Goal: Communication & Community: Answer question/provide support

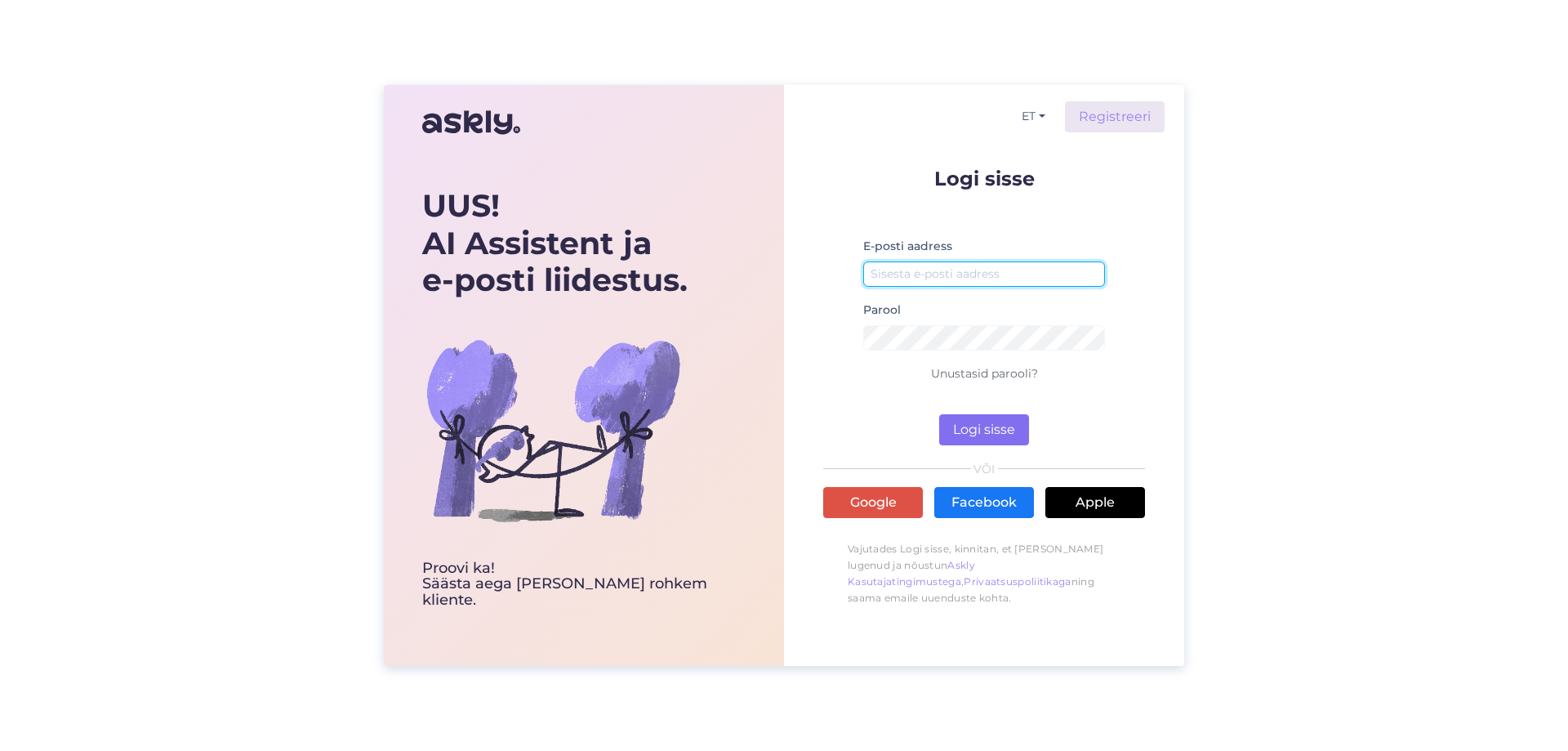
type input "[PERSON_NAME][EMAIL_ADDRESS][DOMAIN_NAME]"
click at [980, 437] on button "Logi sisse" at bounding box center [984, 429] width 90 height 31
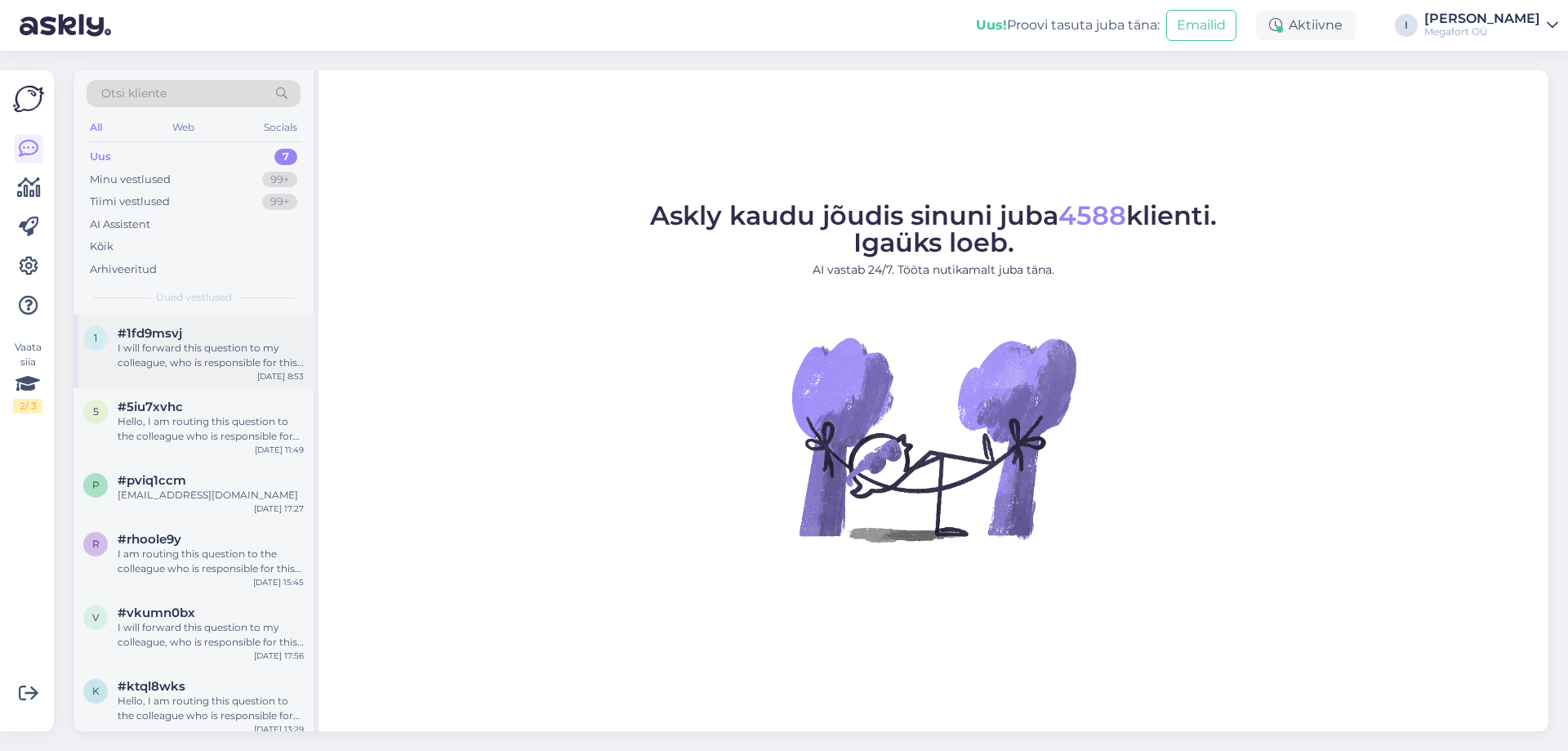
click at [208, 355] on div "I will forward this question to my colleague, who is responsible for this. The …" at bounding box center [211, 355] width 186 height 29
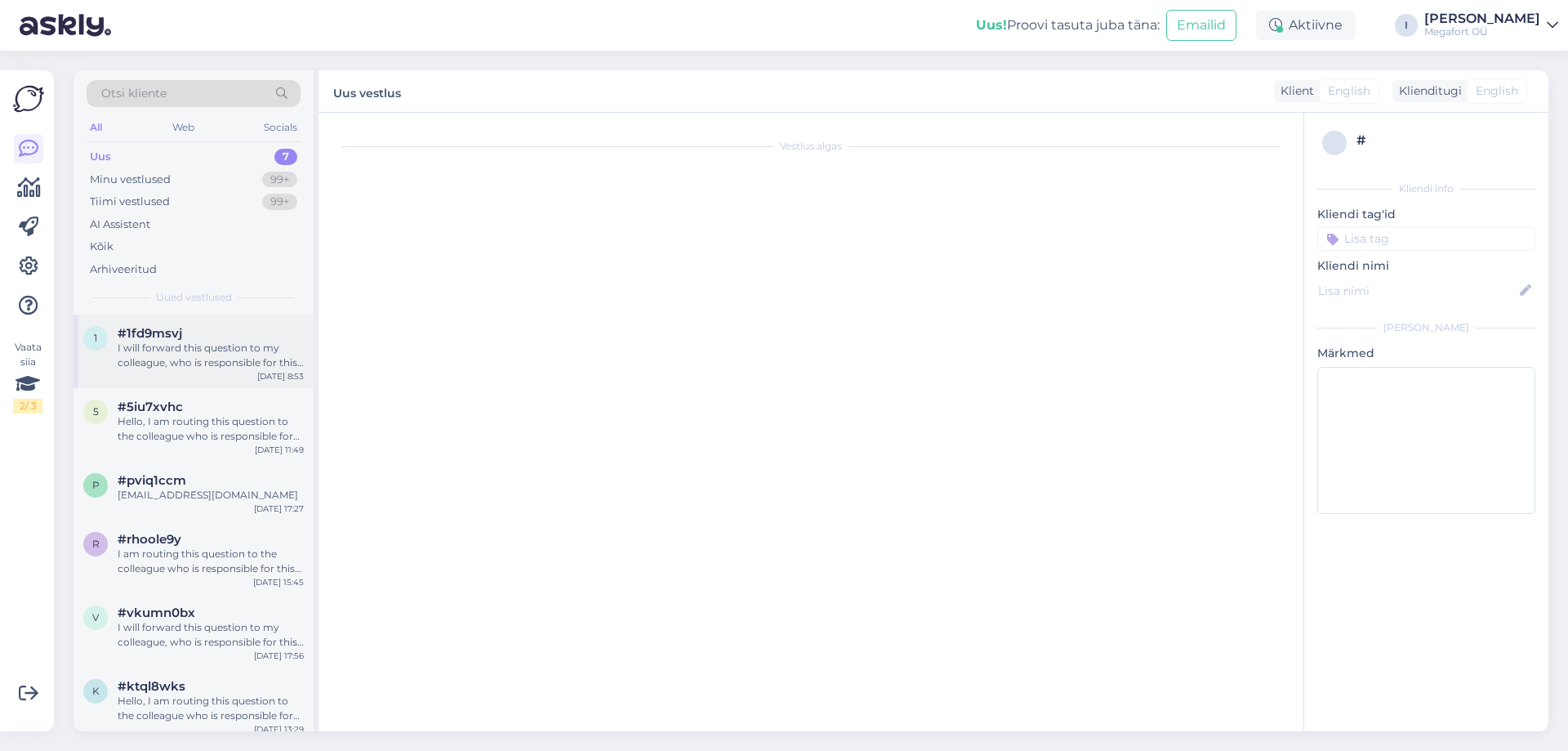
scroll to position [532, 0]
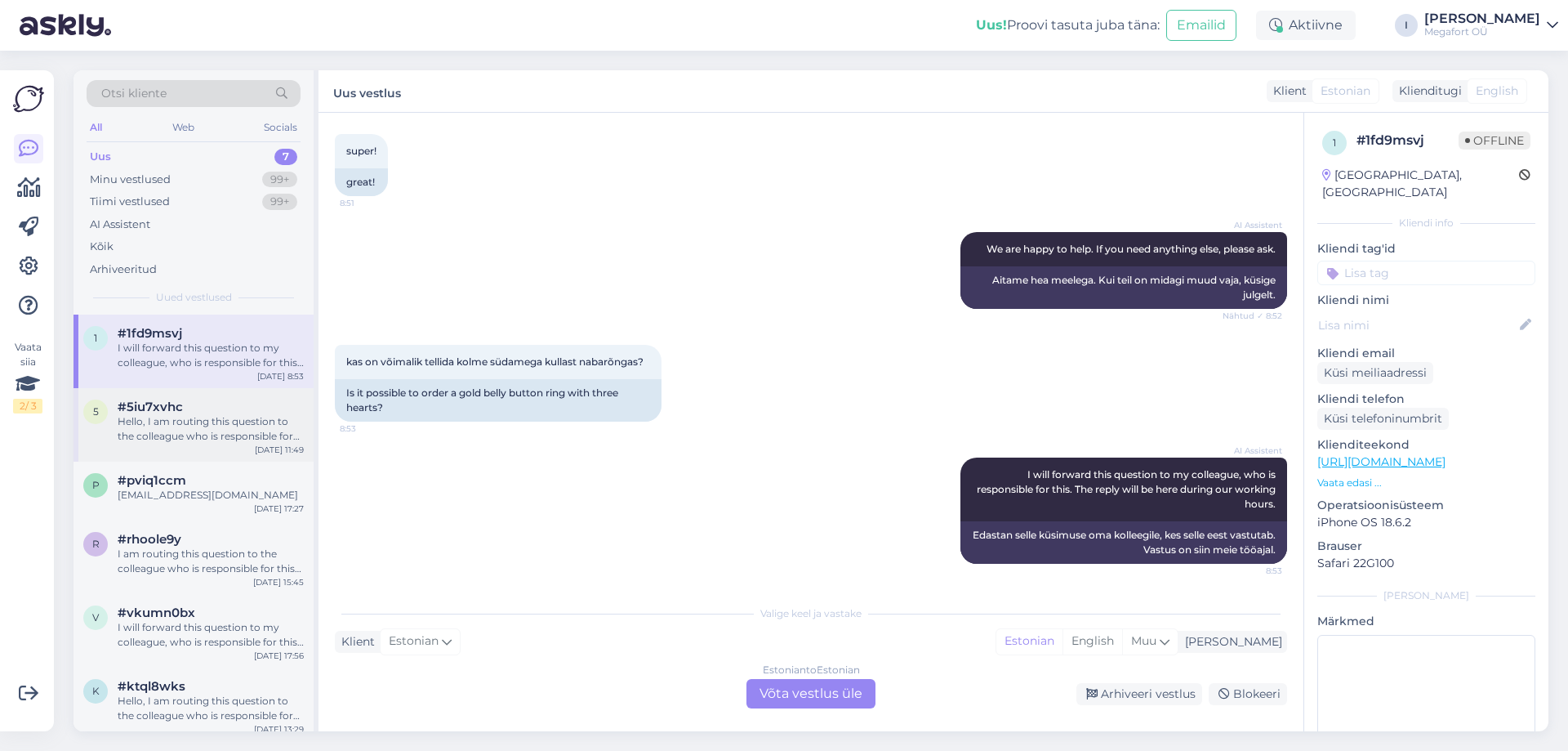
click at [213, 436] on div "Hello, I am routing this question to the colleague who is responsible for this …" at bounding box center [211, 428] width 186 height 29
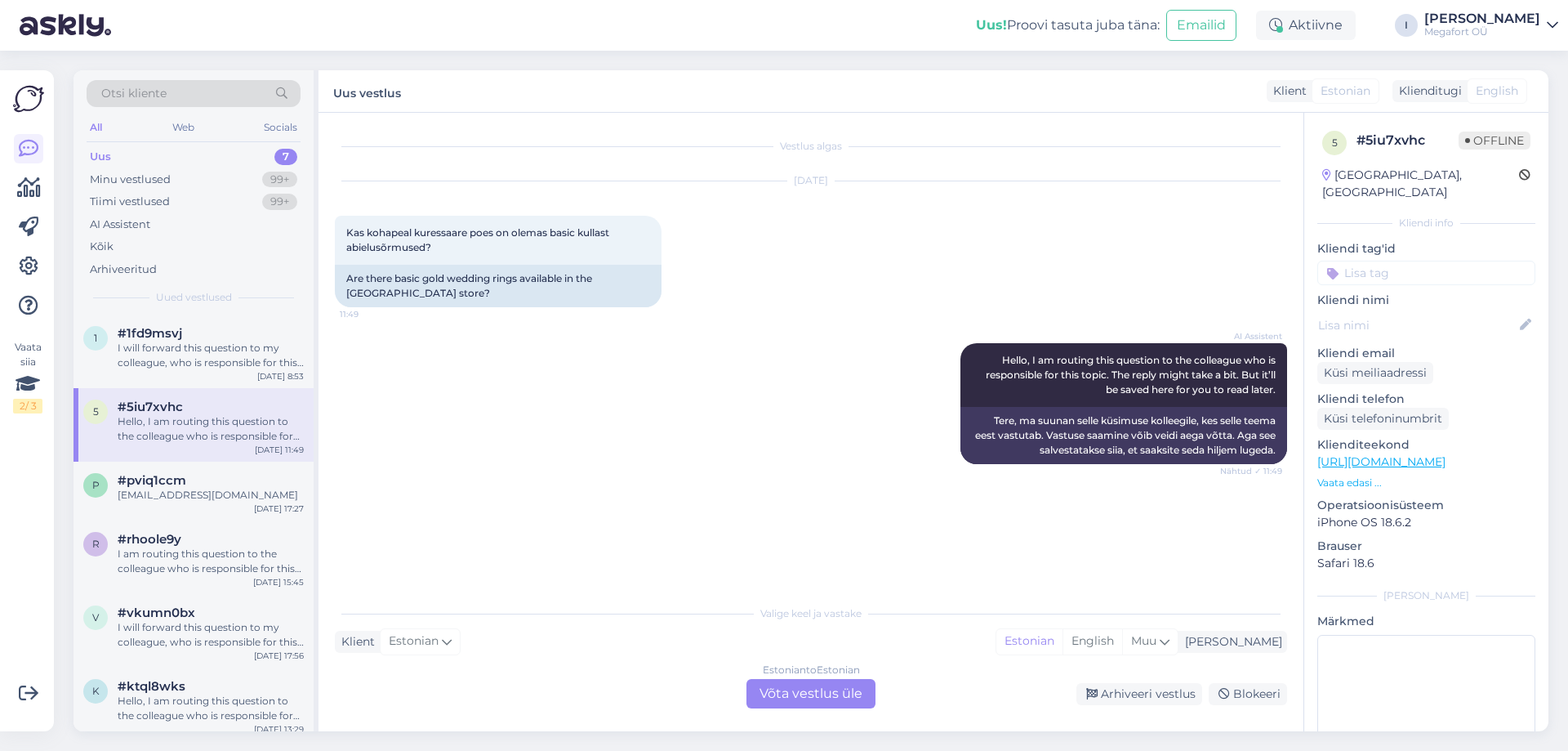
scroll to position [0, 0]
click at [214, 495] on div "[EMAIL_ADDRESS][DOMAIN_NAME]" at bounding box center [211, 494] width 186 height 15
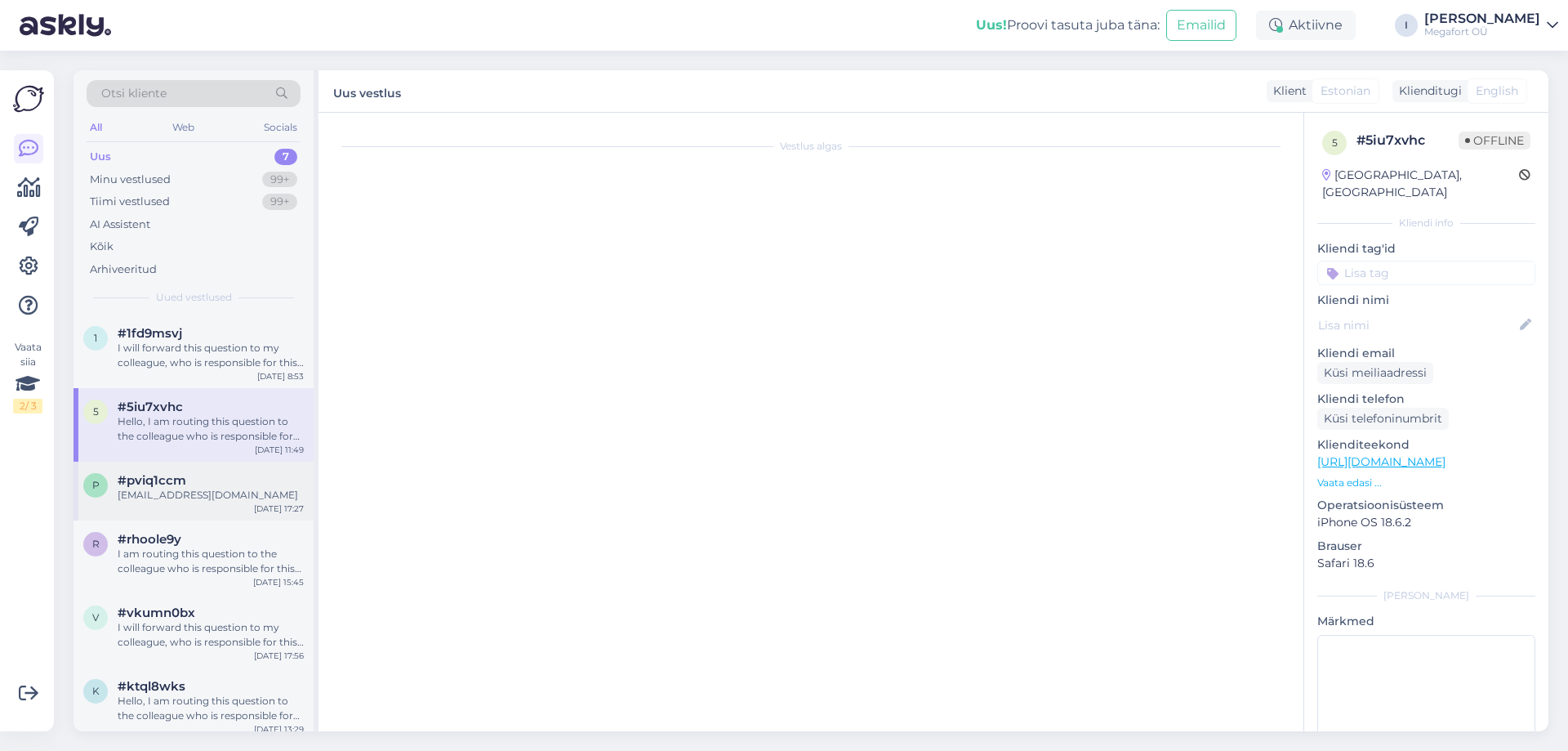
scroll to position [836, 0]
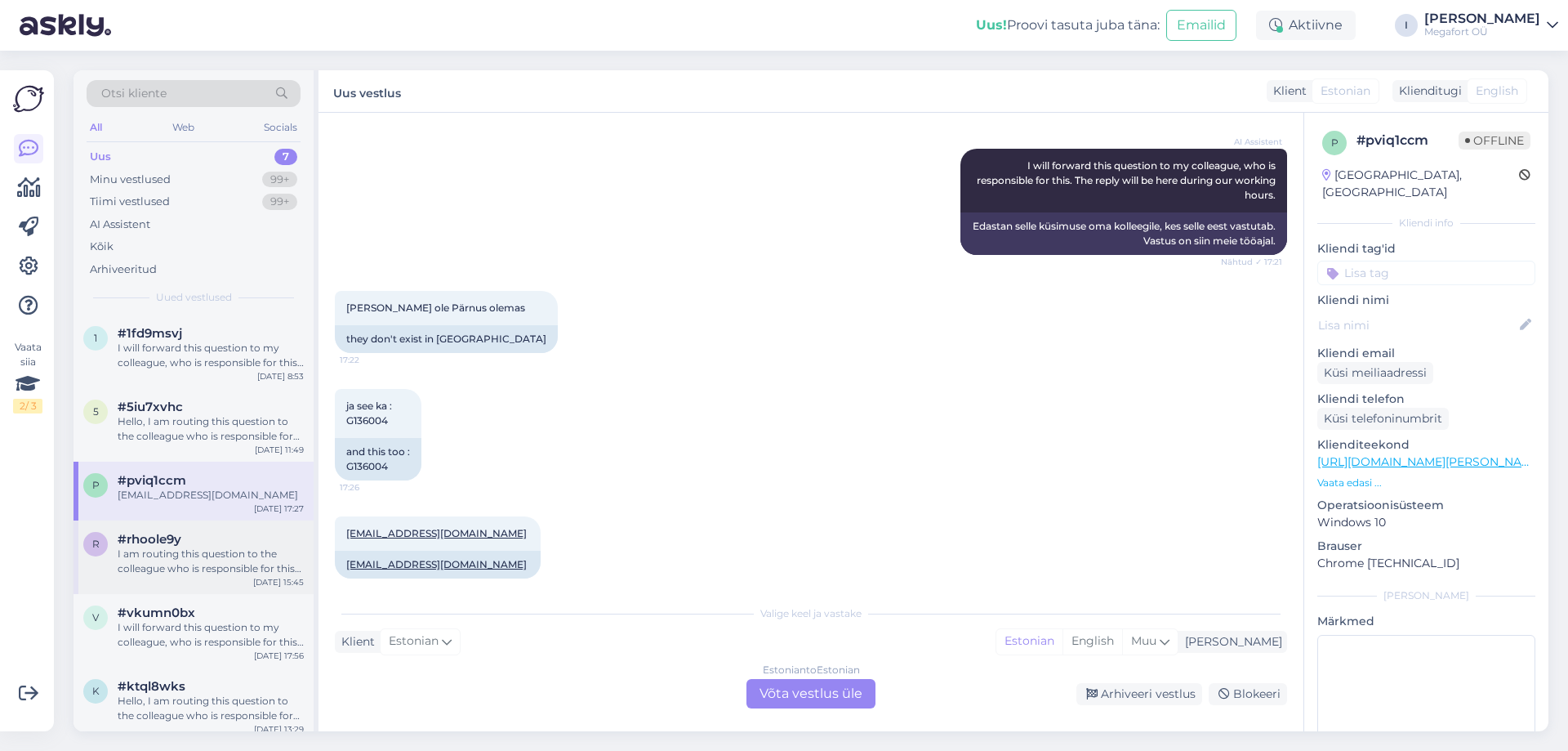
click at [205, 552] on div "I am routing this question to the colleague who is responsible for this topic. …" at bounding box center [211, 560] width 186 height 29
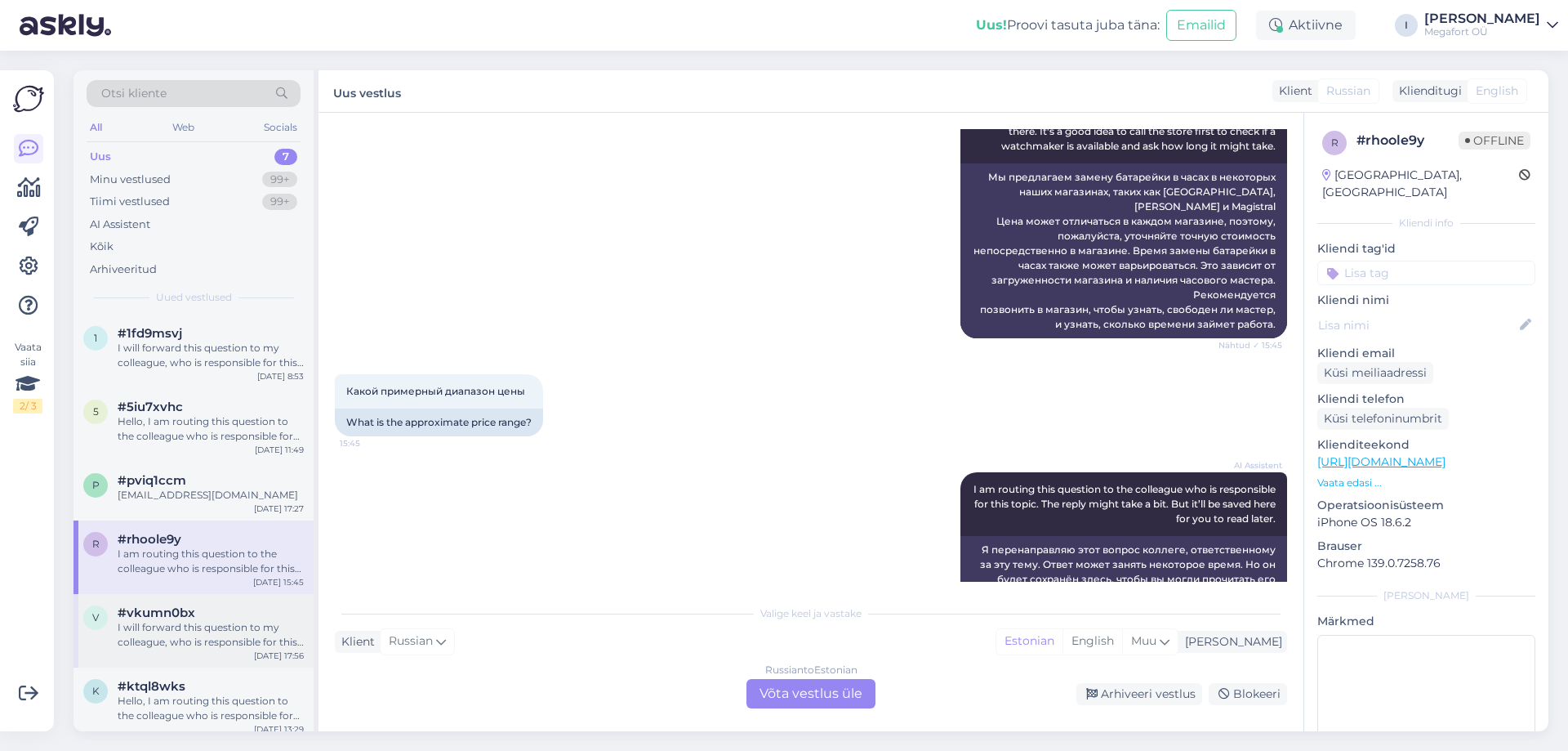
click at [195, 621] on div "I will forward this question to my colleague, who is responsible for this. The …" at bounding box center [211, 634] width 186 height 29
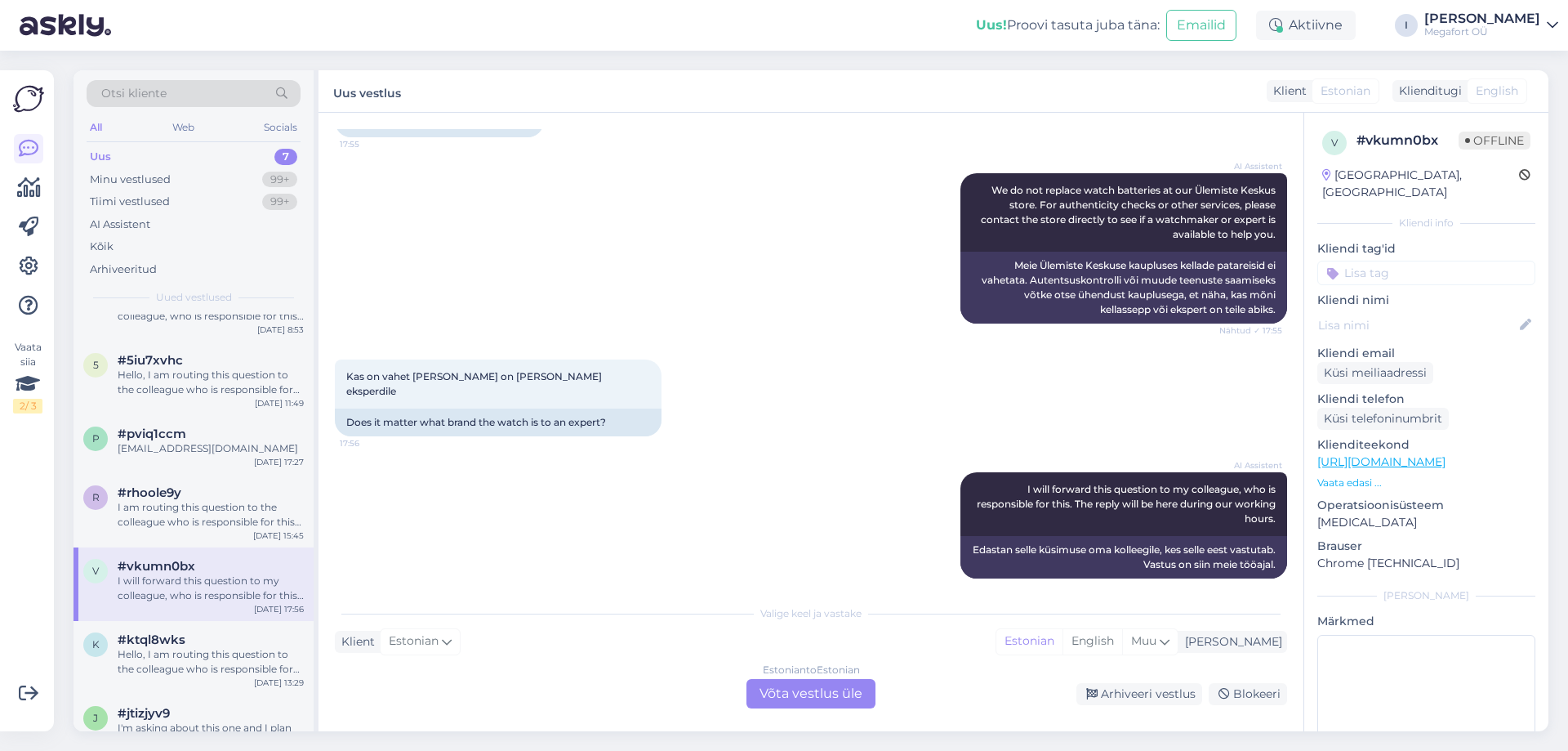
scroll to position [83, 0]
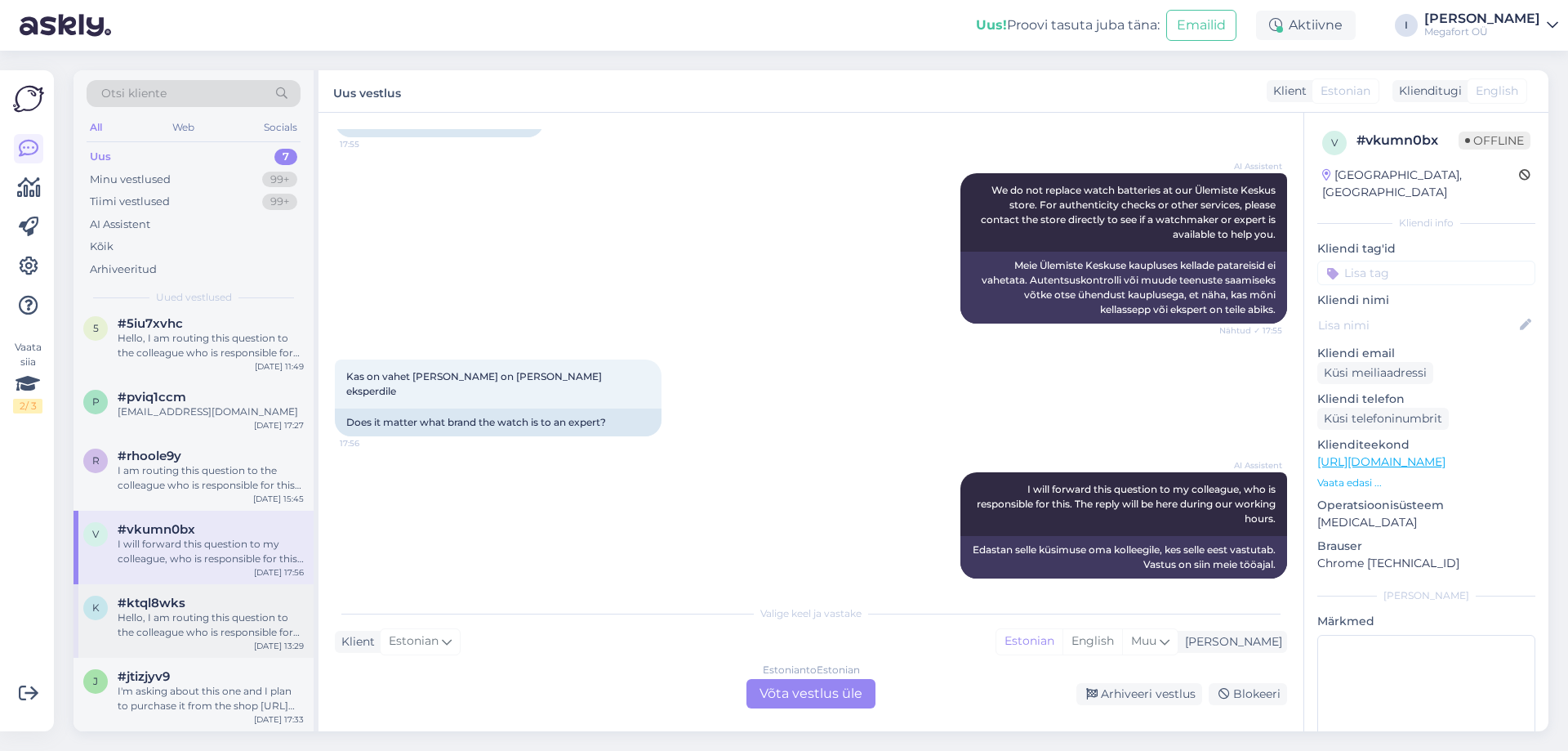
click at [195, 625] on div "Hello, I am routing this question to the colleague who is responsible for this …" at bounding box center [211, 624] width 186 height 29
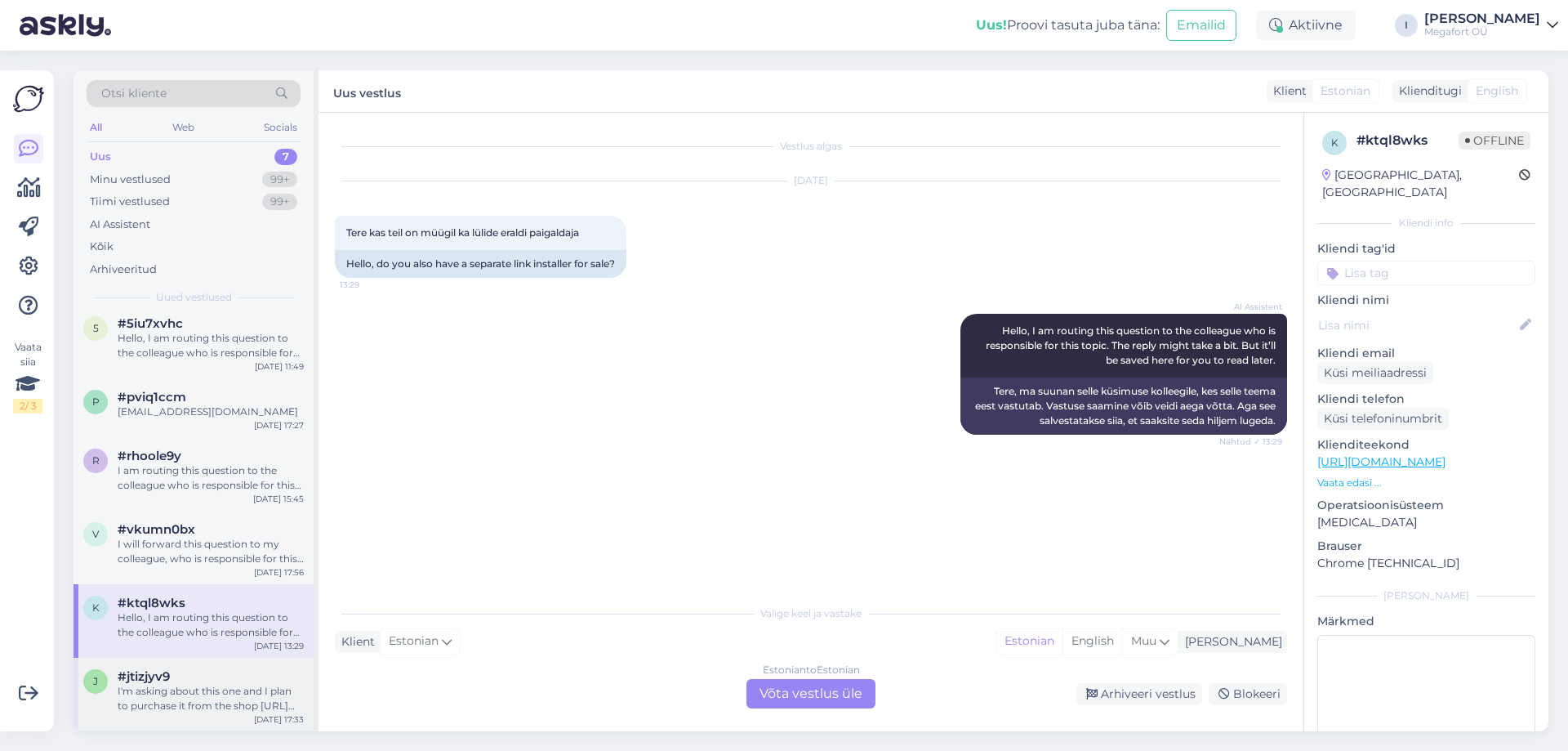
click at [182, 688] on div "I'm asking about this one and I plan to purchase it from the shop [URL][DOMAIN_…" at bounding box center [211, 697] width 186 height 29
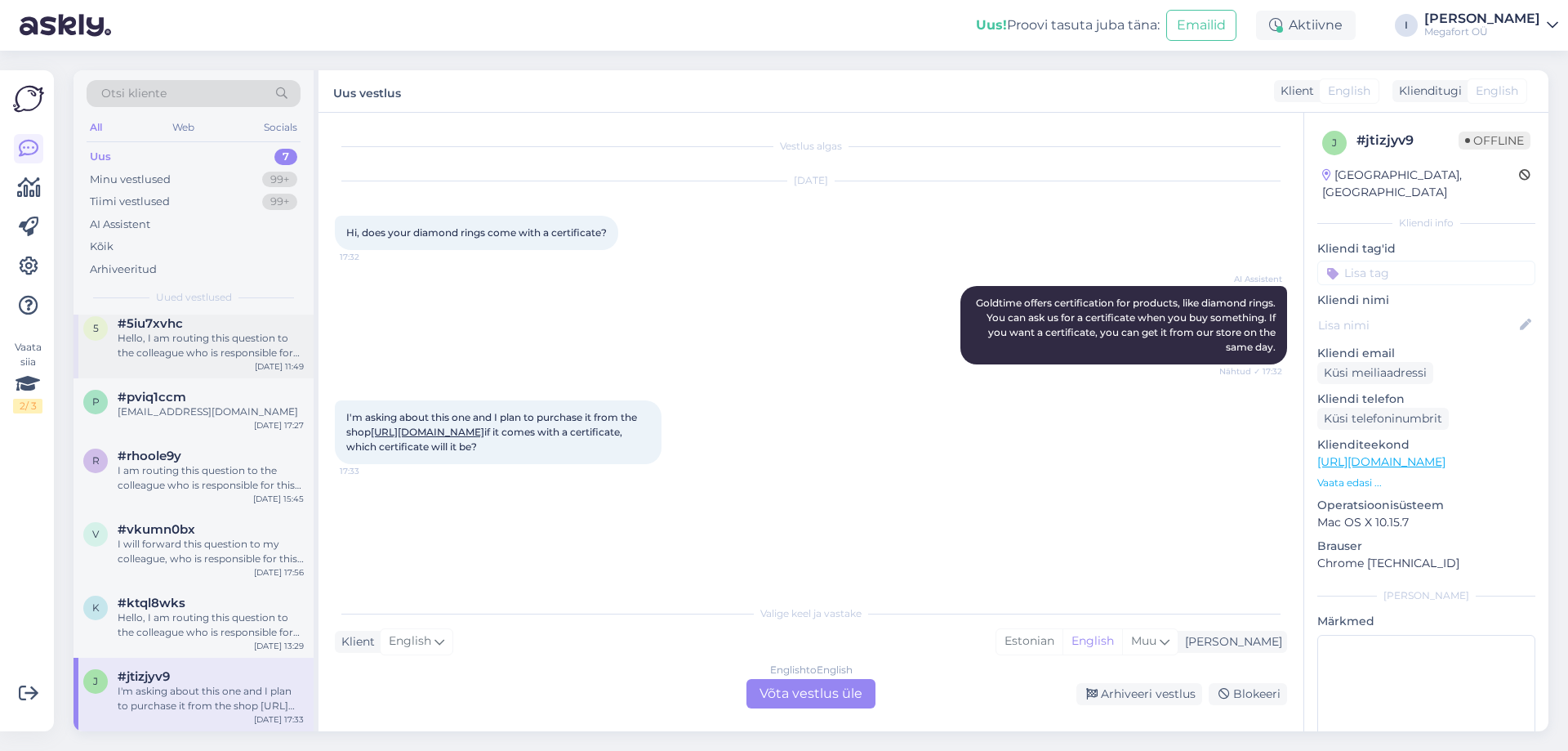
click at [195, 329] on div "#5iu7xvhc" at bounding box center [211, 323] width 186 height 15
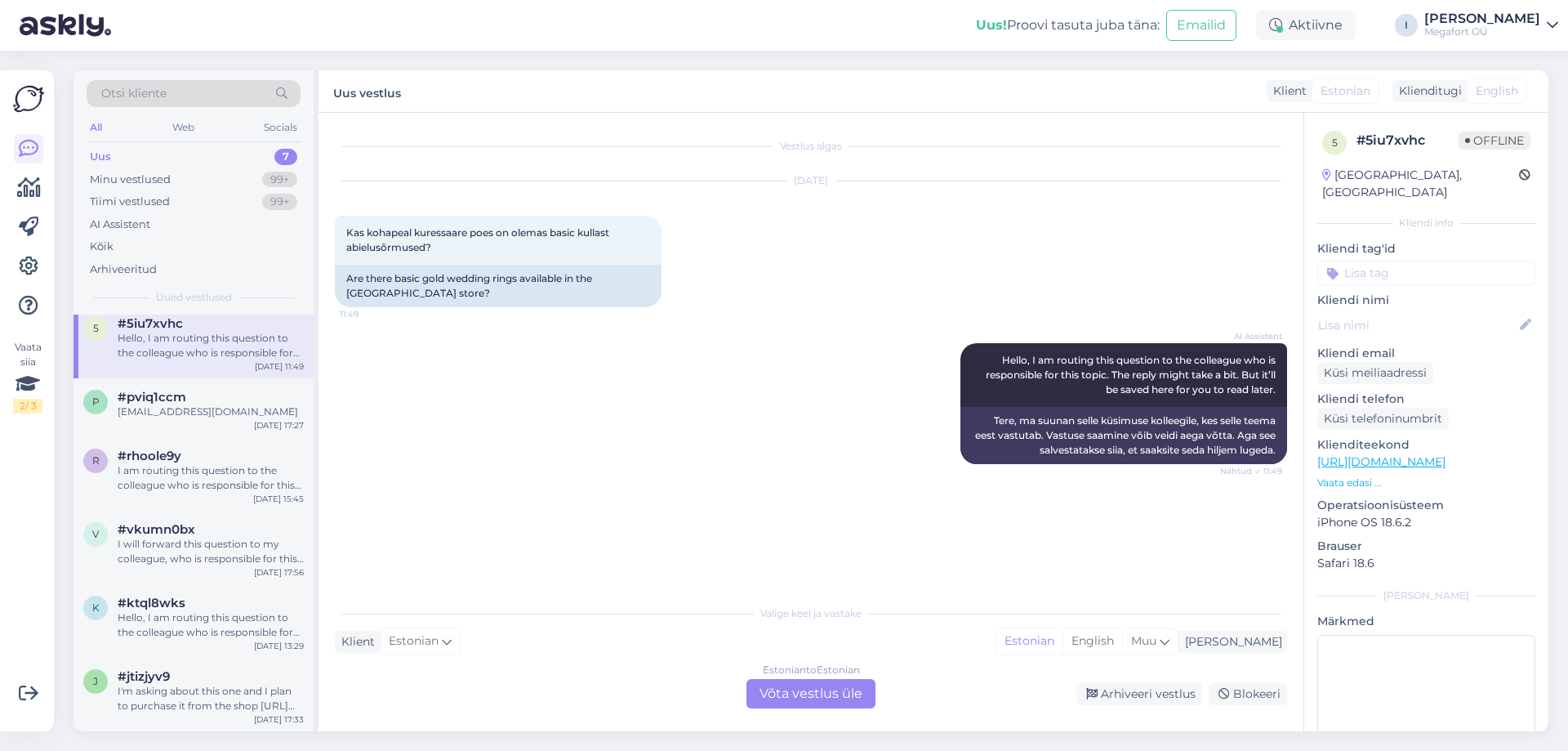
click at [829, 697] on div "Estonian to Estonian Võta vestlus üle" at bounding box center [810, 693] width 129 height 29
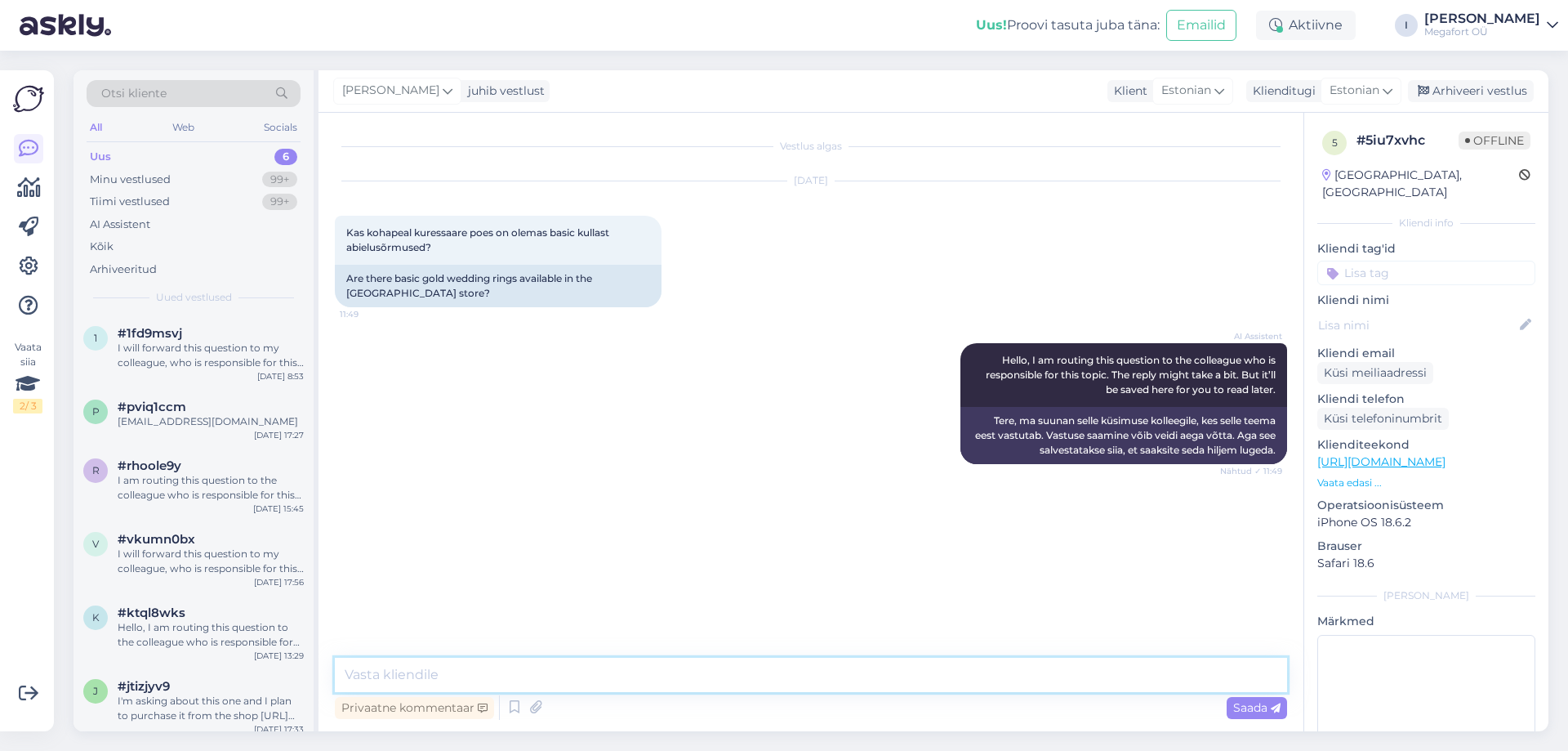
click at [767, 688] on textarea at bounding box center [811, 674] width 953 height 34
type textarea "t"
type textarea "Tere. [GEOGRAPHIC_DATA]. Kuressaare Aurga kaupluses on olemas nii peenemad, kui…"
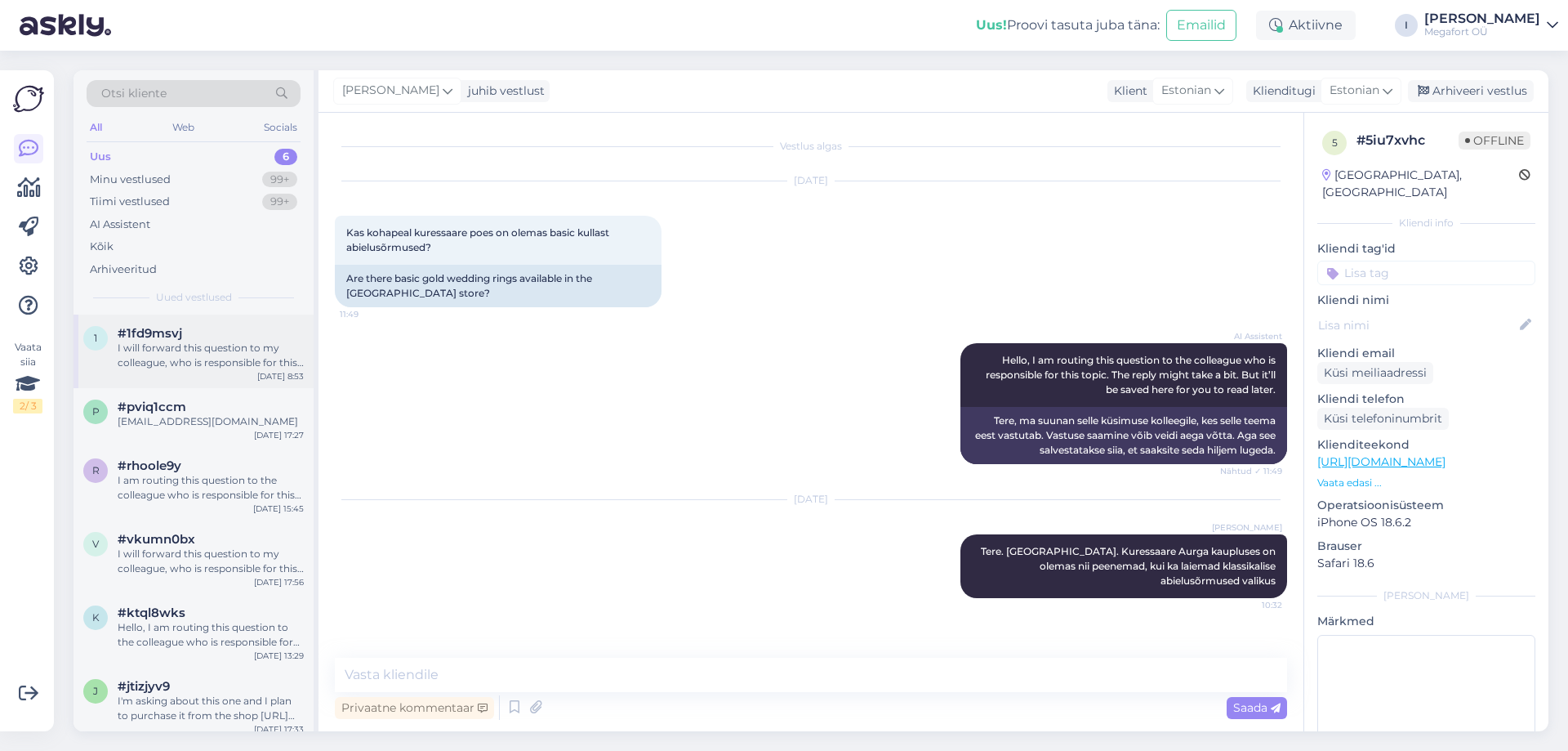
click at [253, 342] on div "I will forward this question to my colleague, who is responsible for this. The …" at bounding box center [211, 355] width 186 height 29
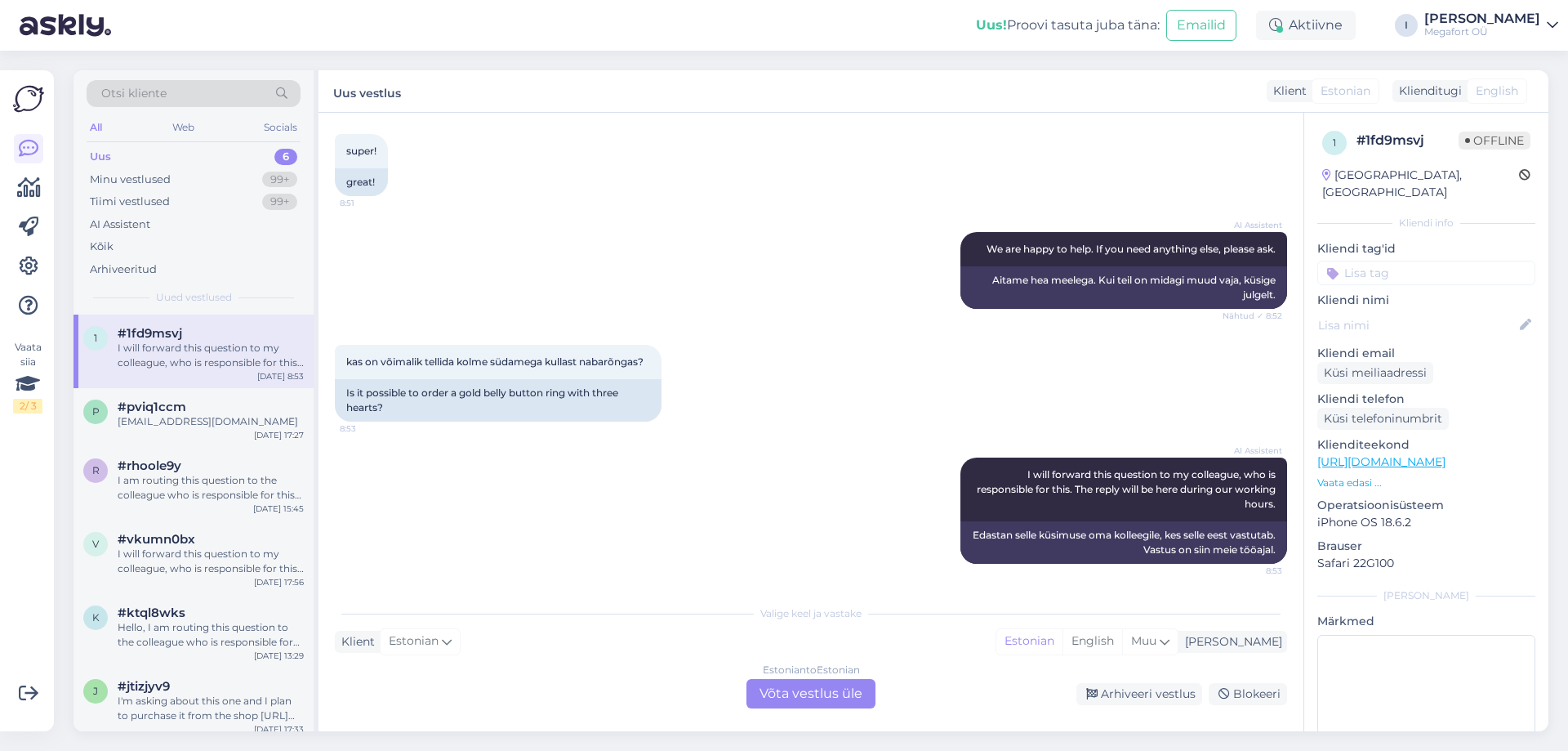
click at [800, 696] on div "Estonian to Estonian Võta vestlus üle" at bounding box center [810, 693] width 129 height 29
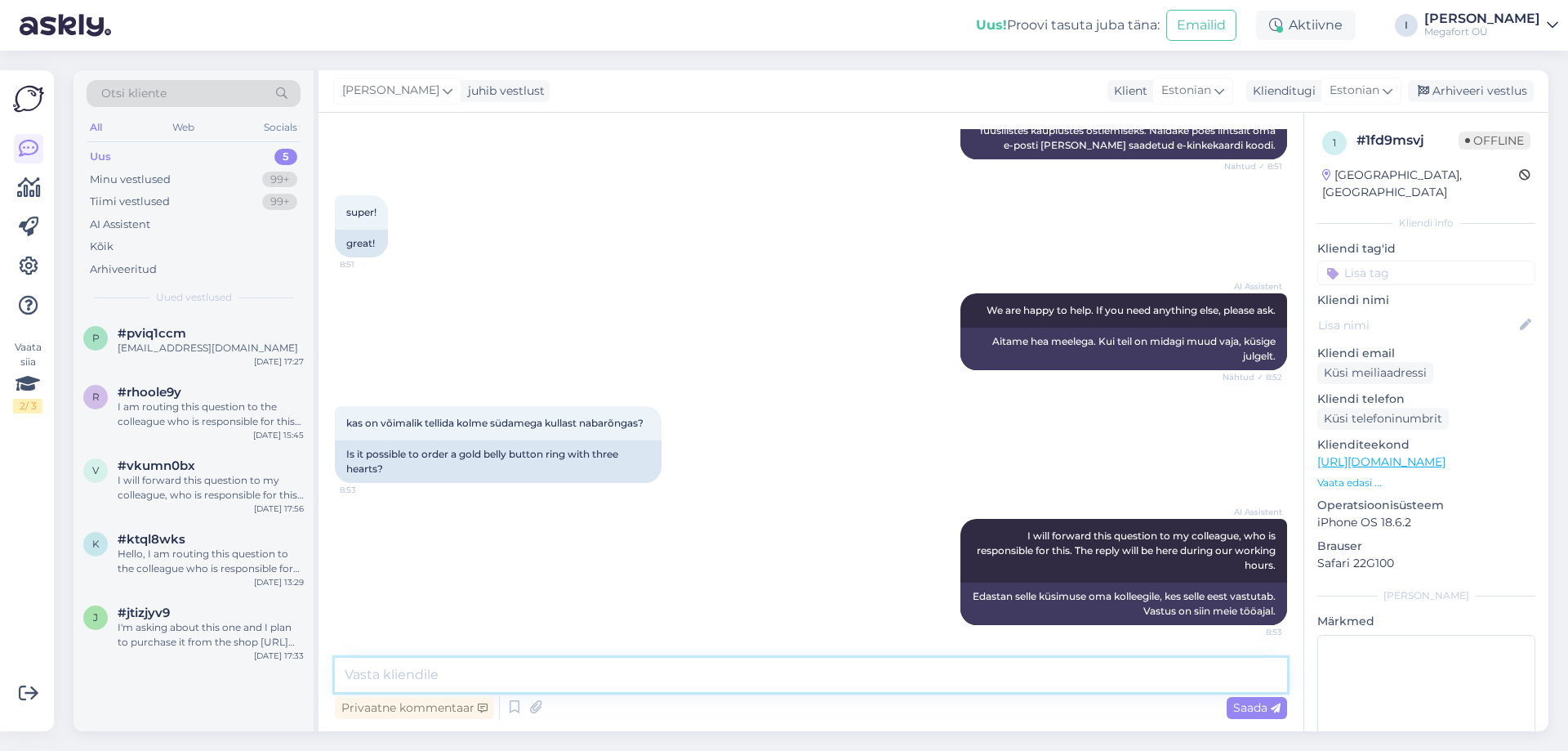
click at [714, 680] on textarea at bounding box center [811, 674] width 953 height 34
type textarea "Tere. Kahjuks meie valikus ei ole sellist toodet. Soovitan pöörduda kullassepa …"
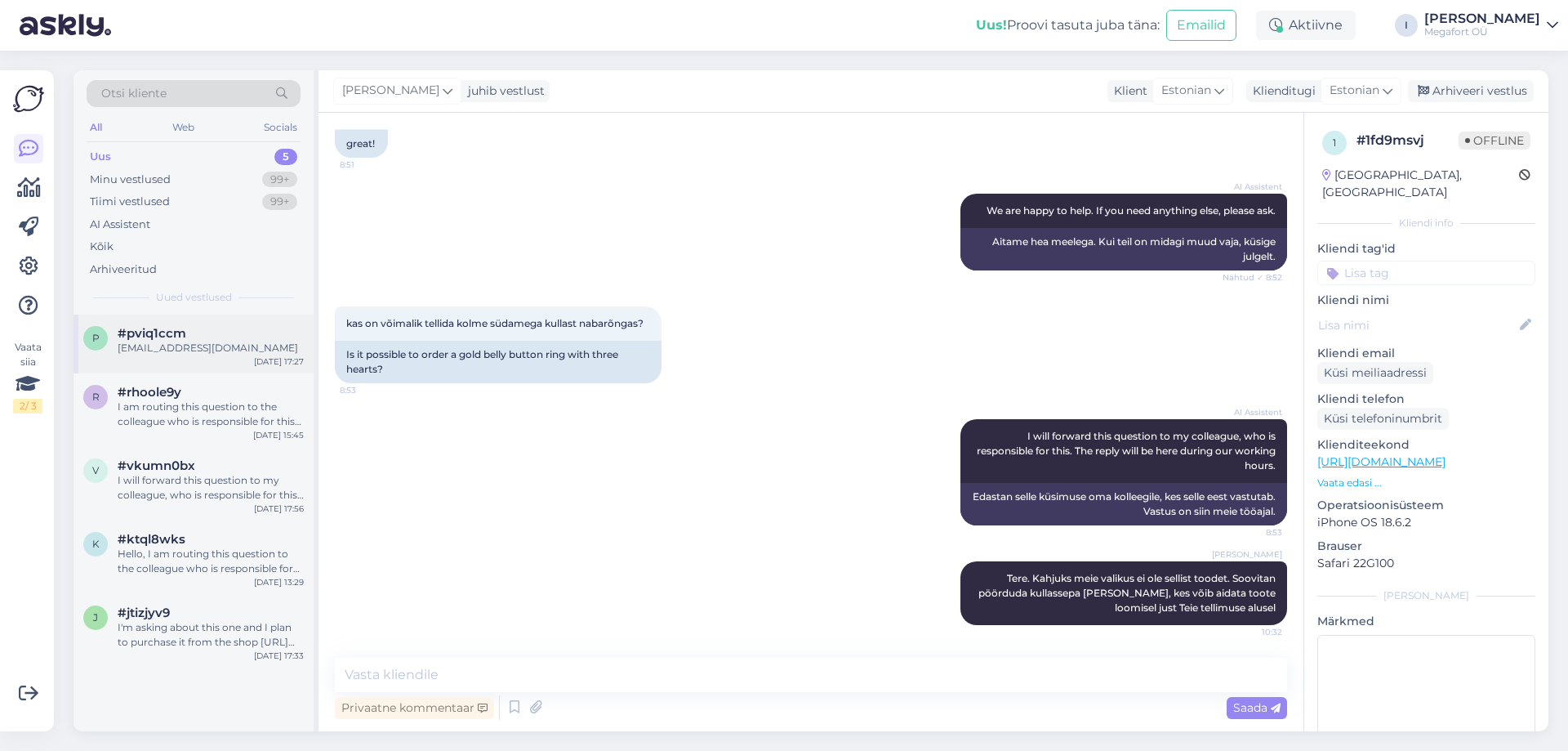
click at [201, 334] on div "#pviq1ccm" at bounding box center [211, 333] width 186 height 15
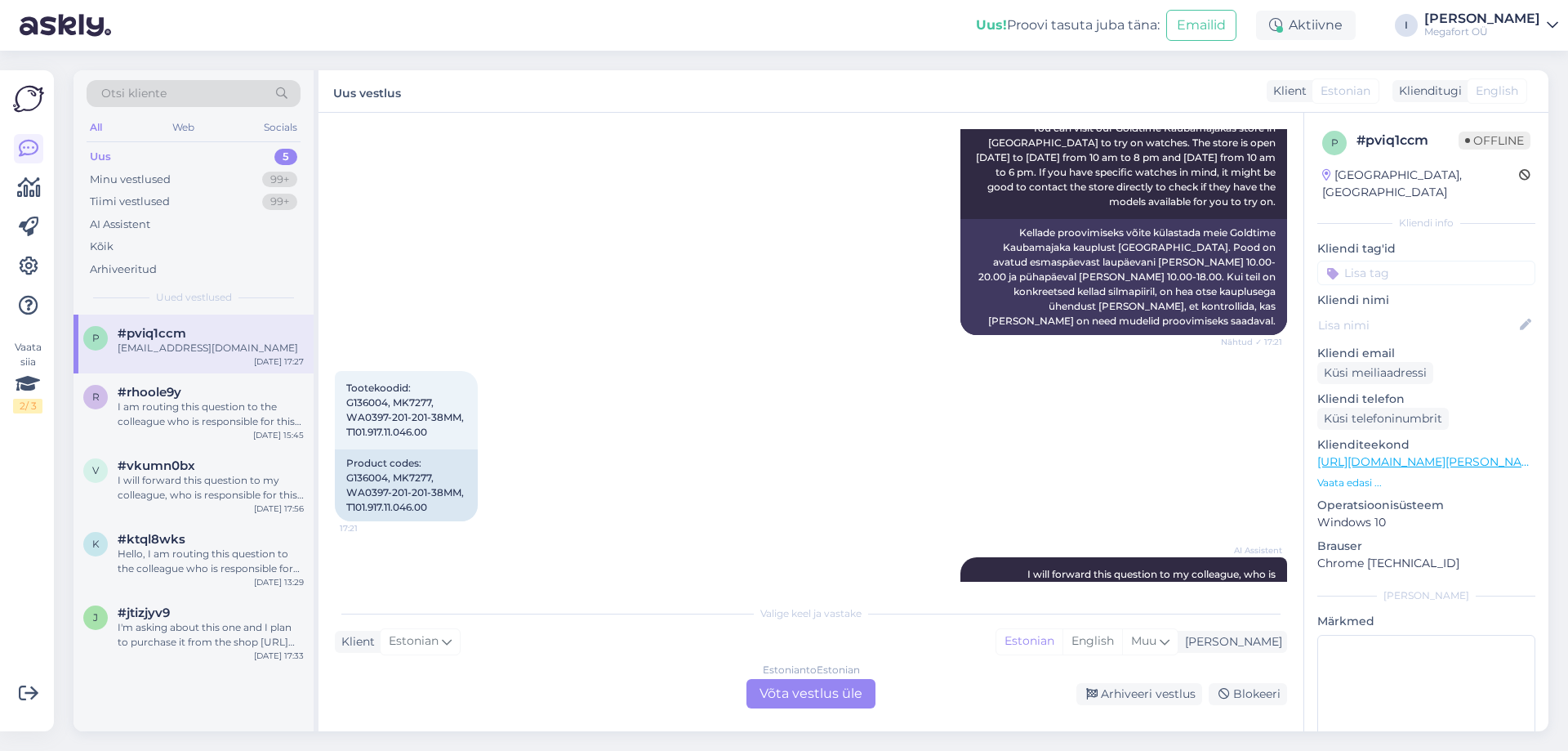
scroll to position [836, 0]
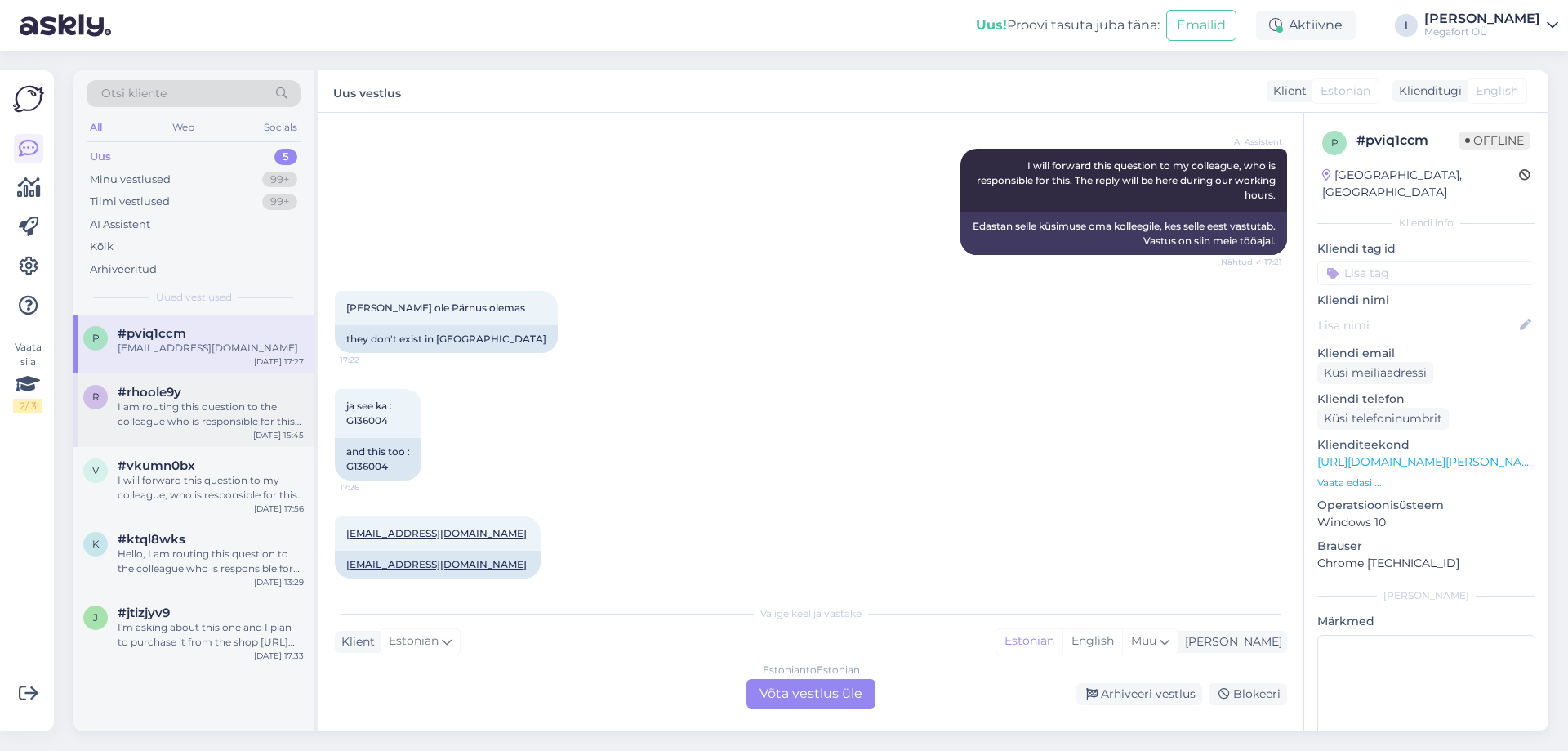
click at [214, 404] on div "I am routing this question to the colleague who is responsible for this topic. …" at bounding box center [211, 413] width 186 height 29
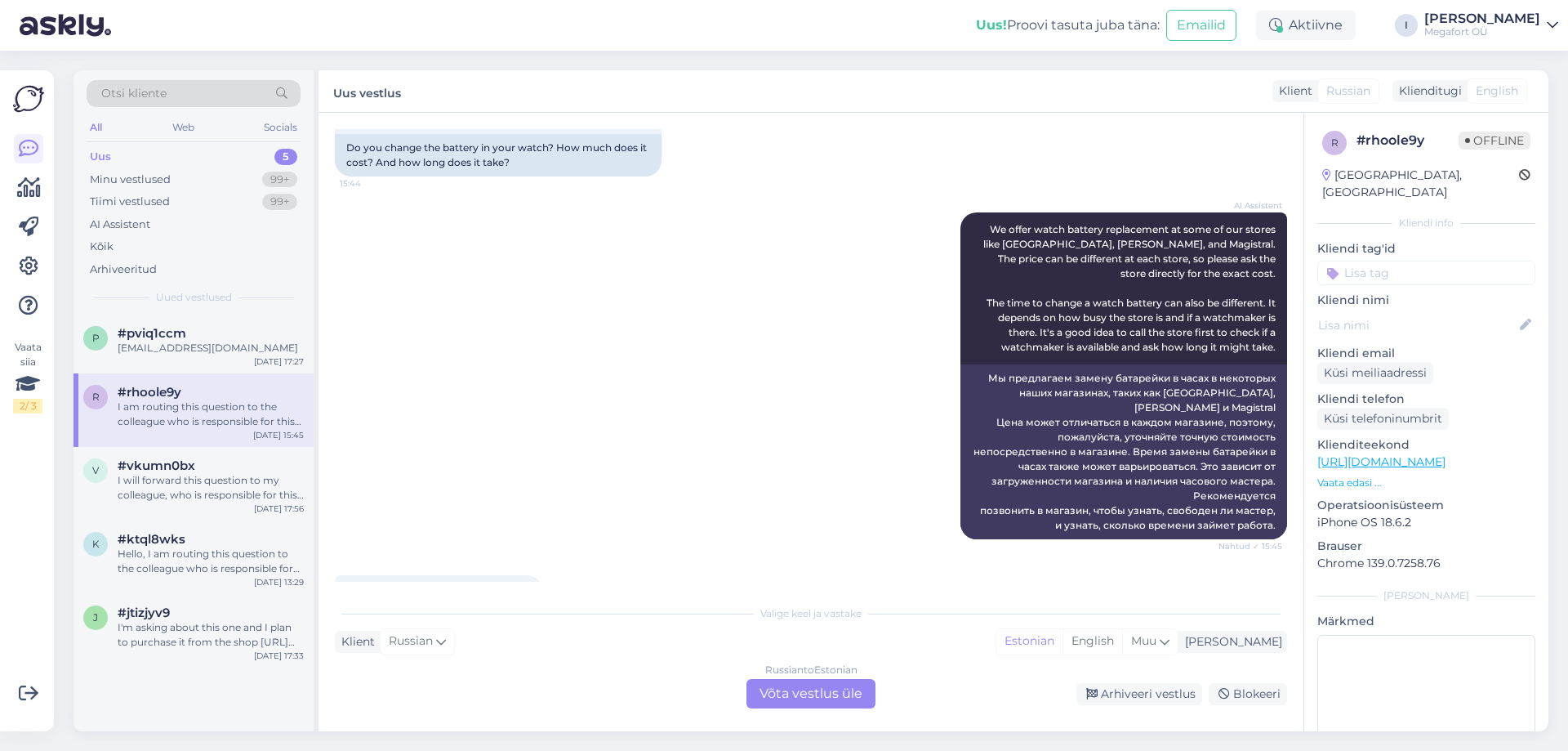
scroll to position [376, 0]
